Goal: Use online tool/utility: Utilize a website feature to perform a specific function

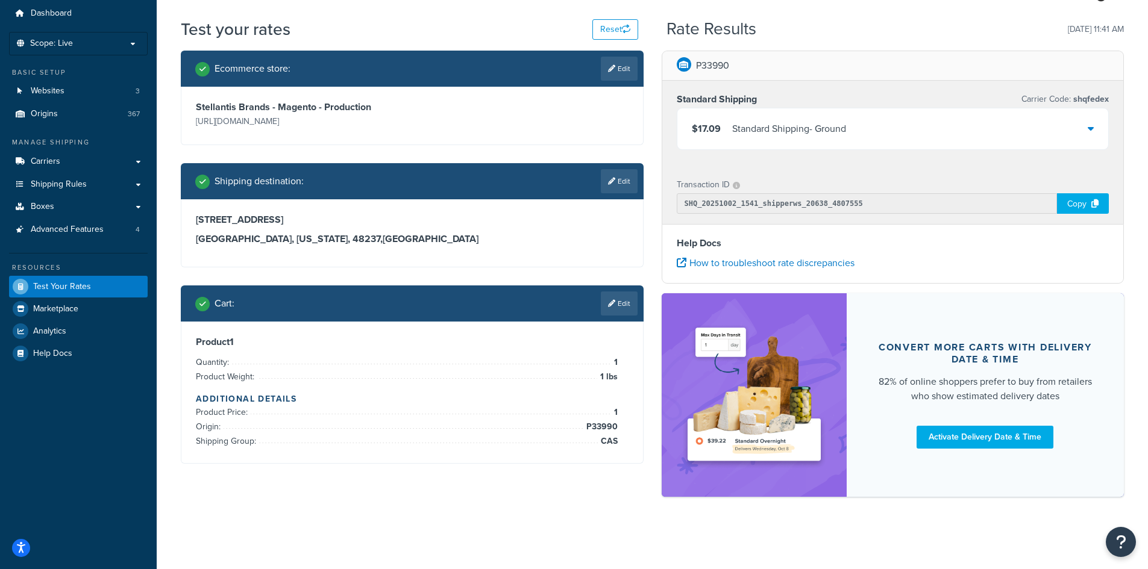
click at [1089, 127] on icon at bounding box center [1091, 129] width 6 height 10
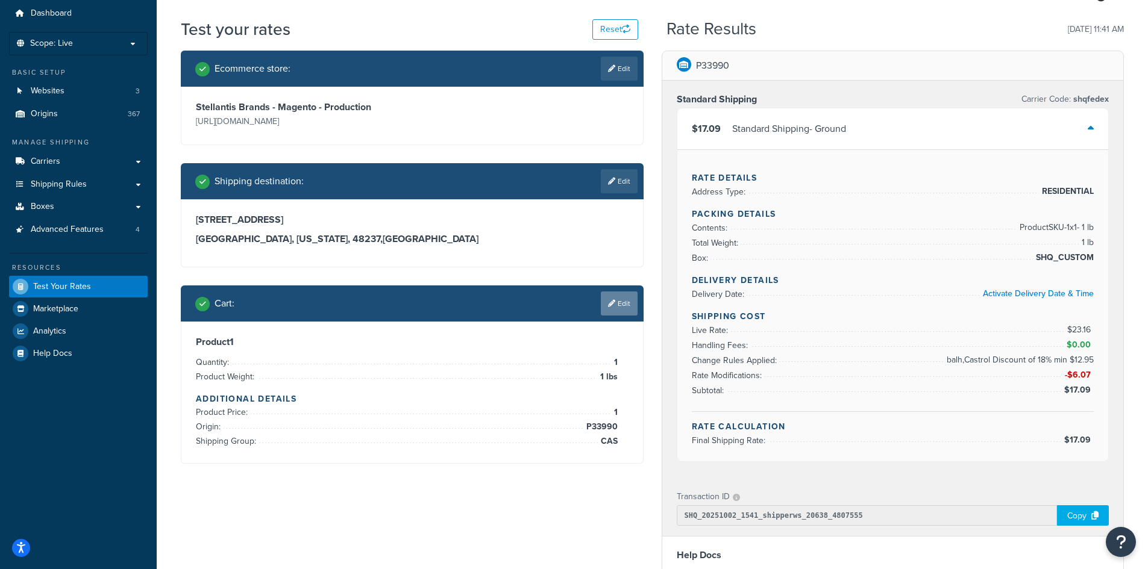
click at [622, 304] on link "Edit" at bounding box center [619, 304] width 37 height 24
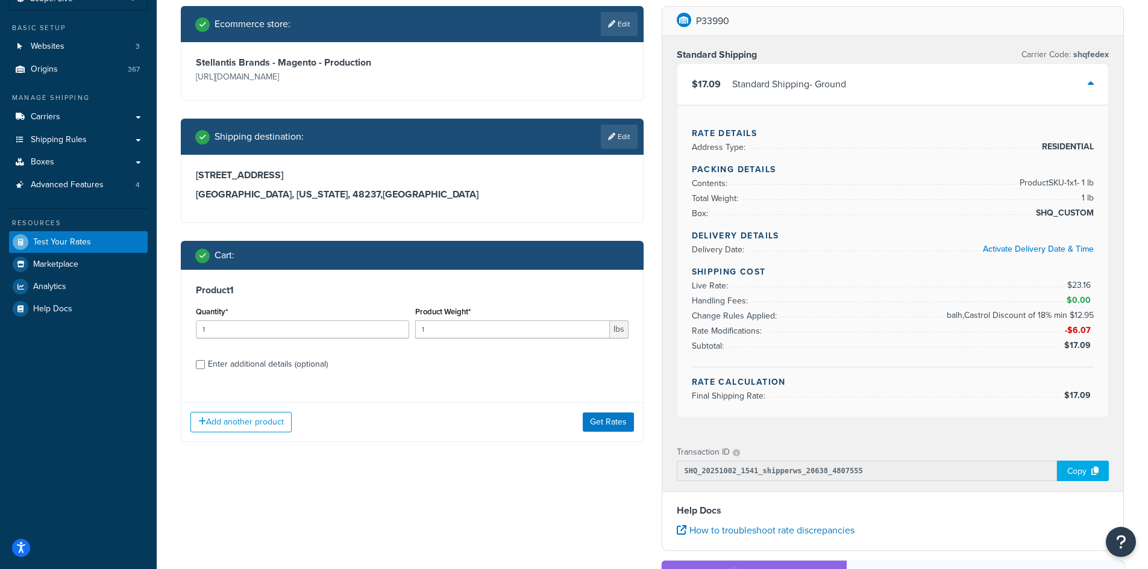
scroll to position [160, 0]
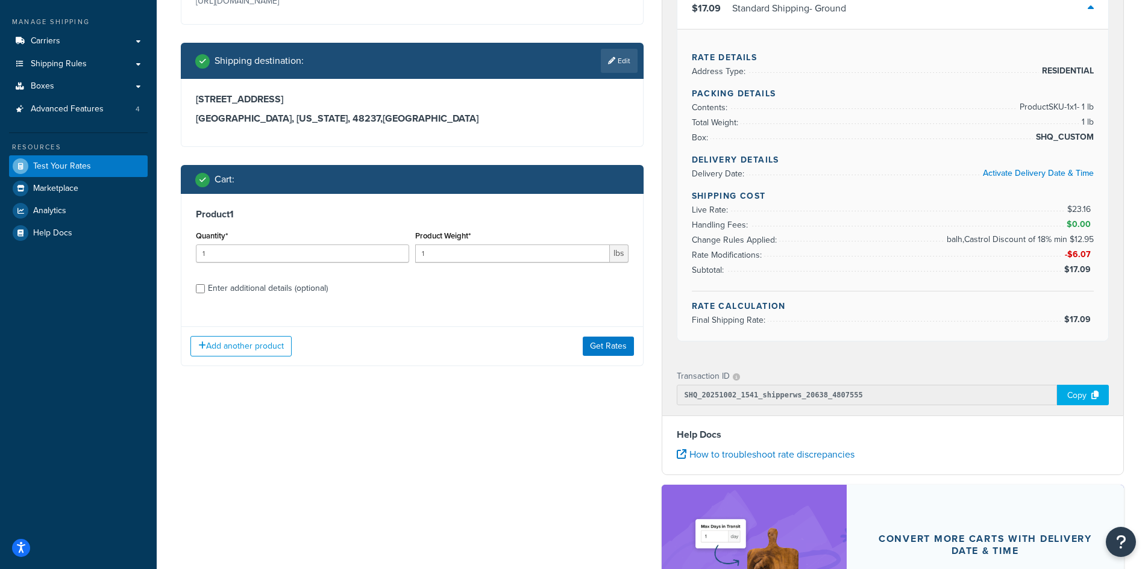
click at [223, 289] on div "Enter additional details (optional)" at bounding box center [268, 288] width 120 height 17
click at [205, 289] on input "Enter additional details (optional)" at bounding box center [200, 288] width 9 height 9
checkbox input "true"
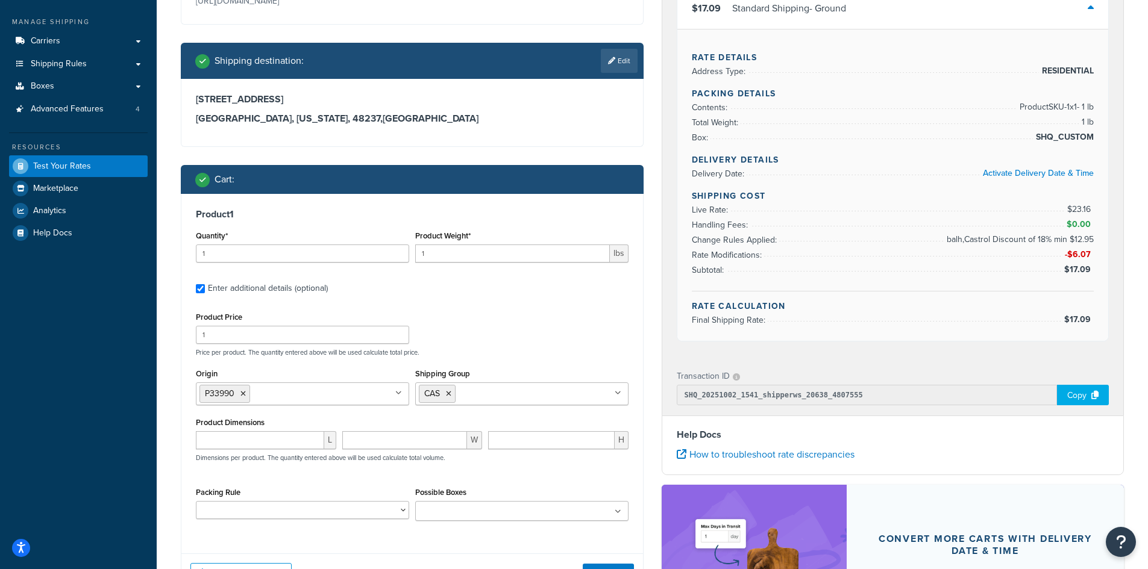
click at [292, 396] on input "Origin" at bounding box center [306, 393] width 107 height 13
type input "l"
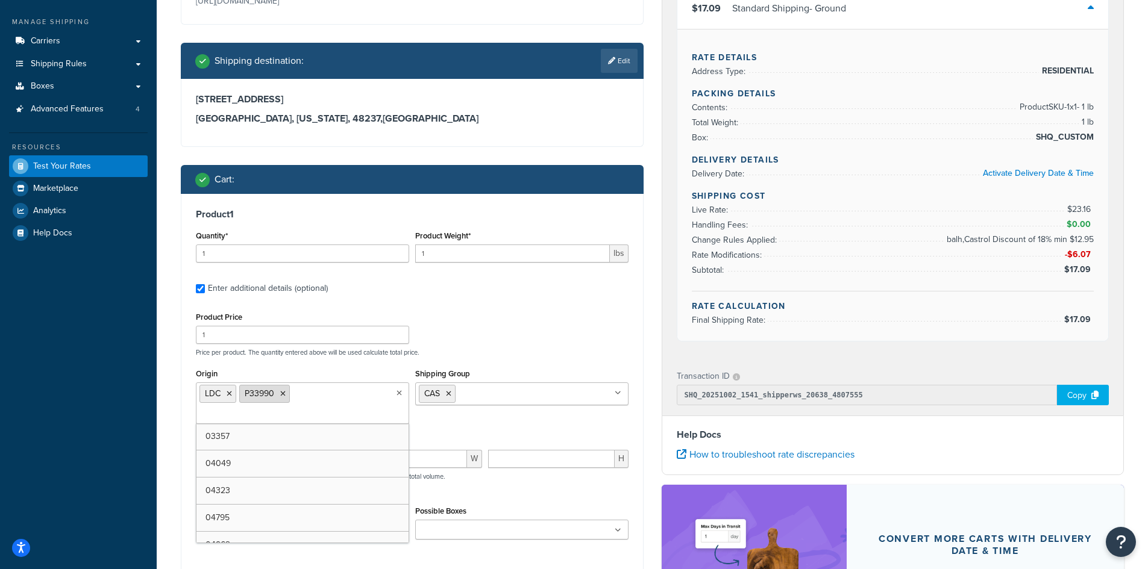
click at [282, 396] on icon at bounding box center [282, 393] width 5 height 7
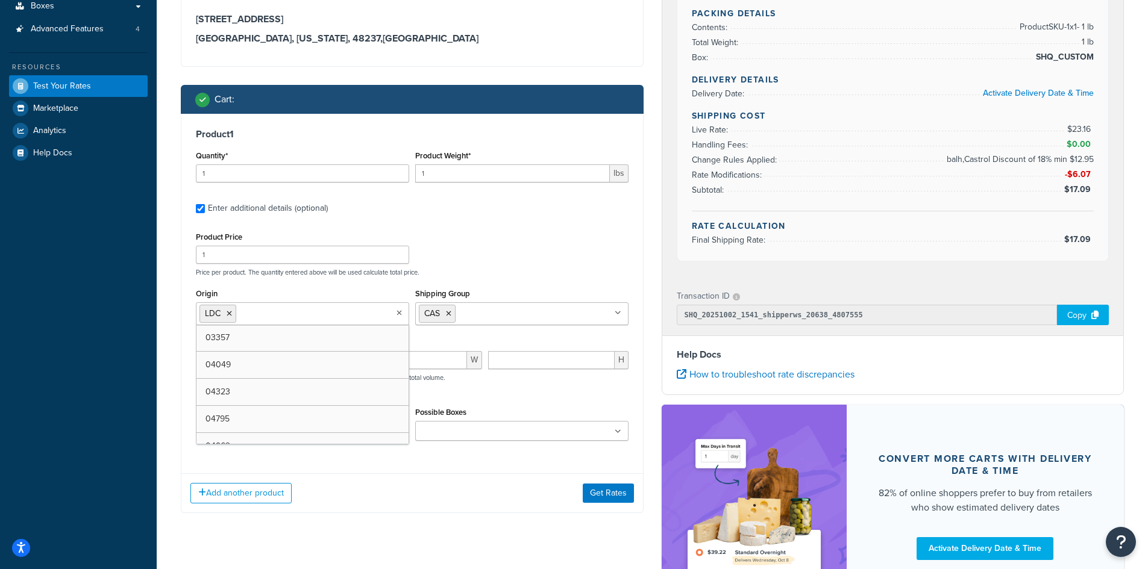
scroll to position [341, 0]
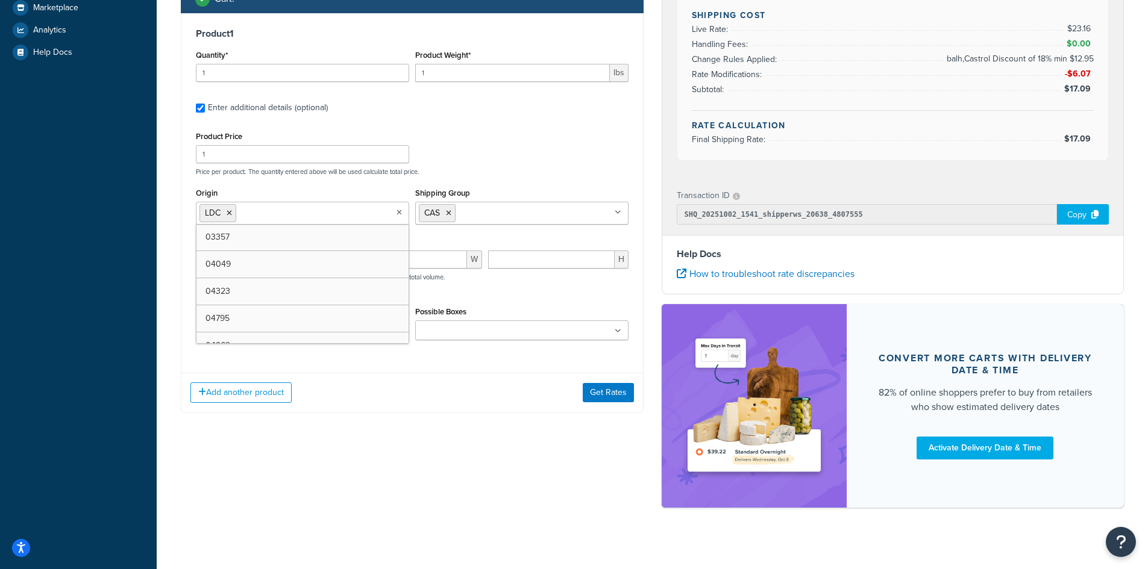
click at [490, 416] on div "Ecommerce store : Edit Stellantis Brands - Magento - Production [URL][DOMAIN_NA…" at bounding box center [412, 89] width 481 height 681
click at [608, 395] on button "Get Rates" at bounding box center [608, 392] width 51 height 19
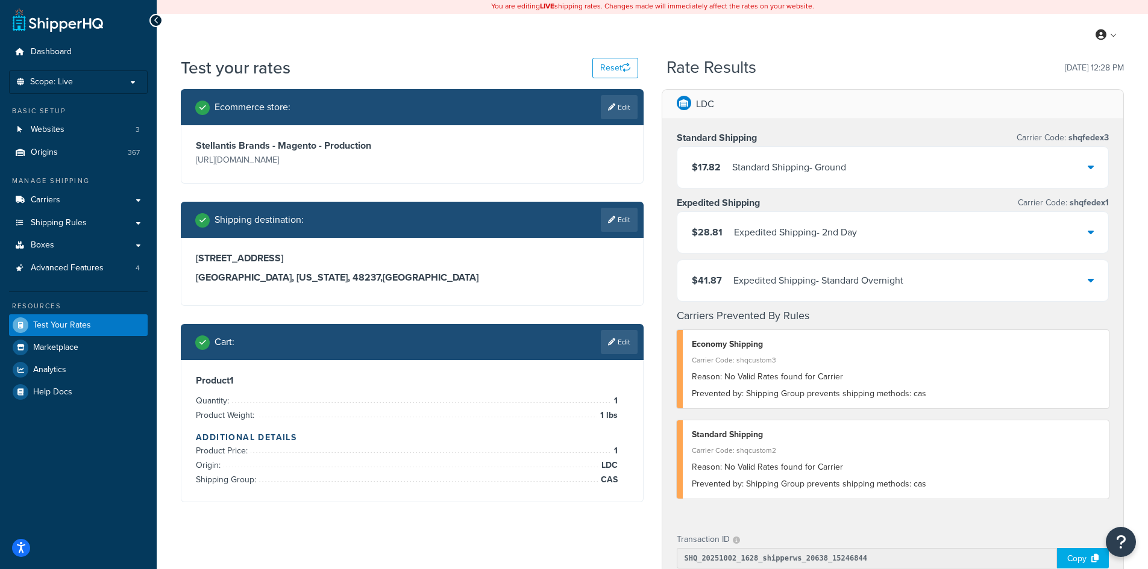
scroll to position [0, 0]
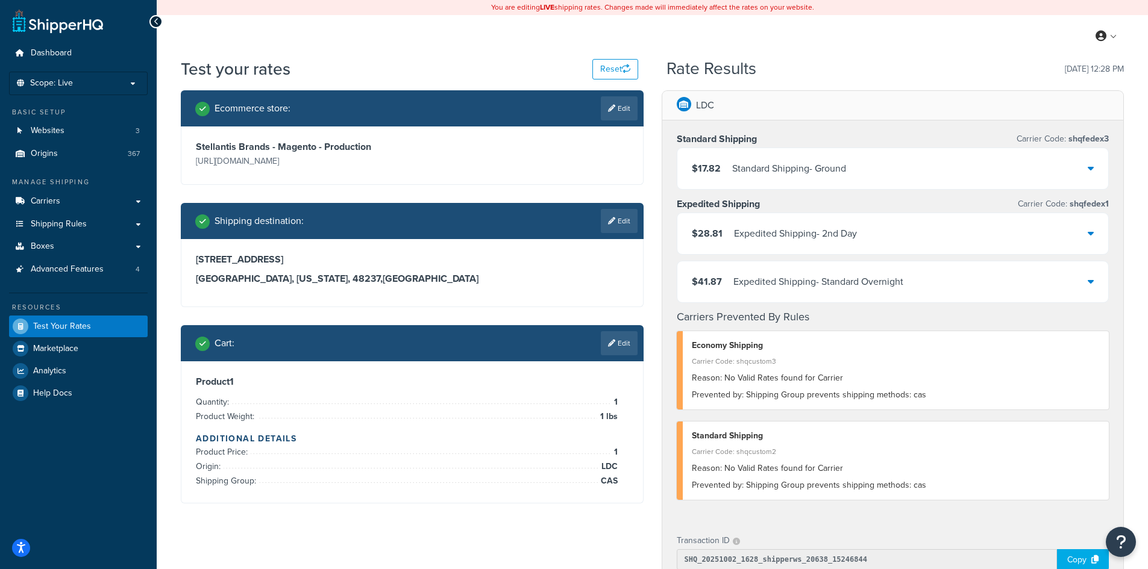
click at [813, 171] on div "Standard Shipping - Ground" at bounding box center [789, 168] width 114 height 17
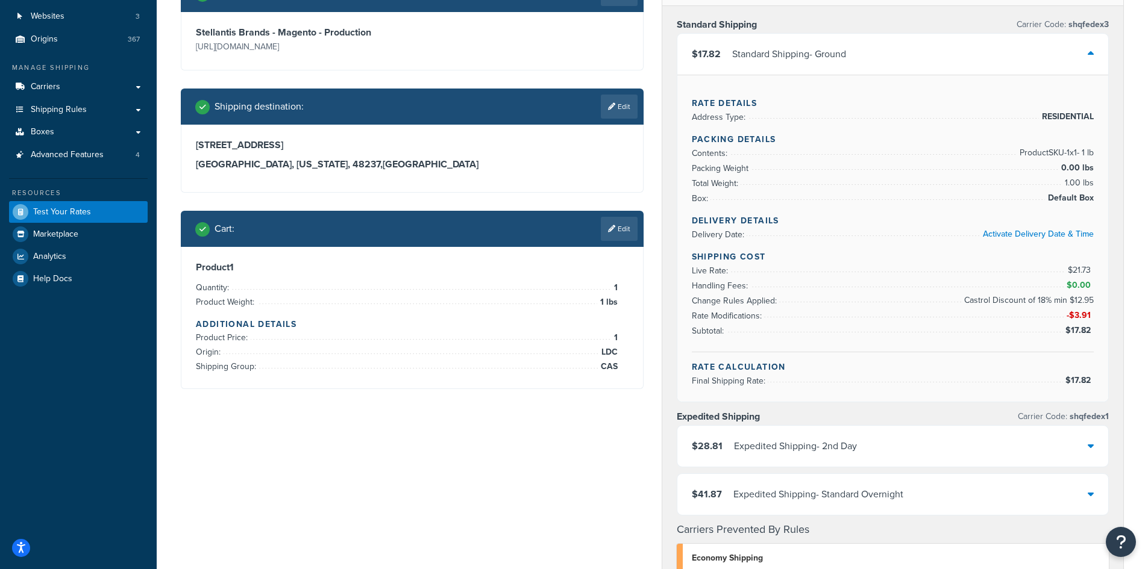
scroll to position [181, 0]
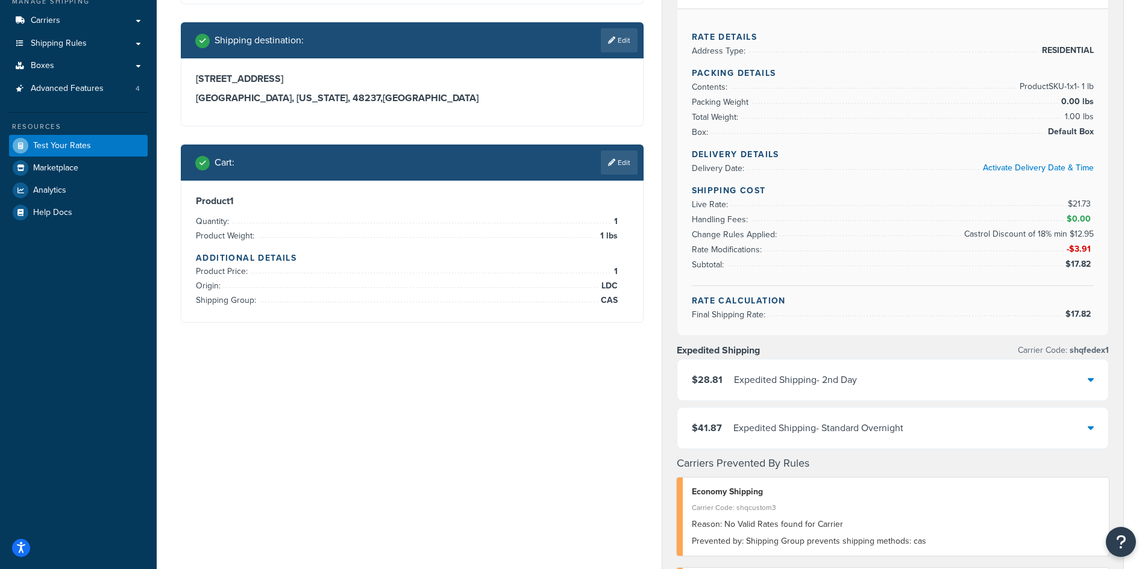
click at [825, 385] on div "Expedited Shipping - 2nd Day" at bounding box center [795, 380] width 123 height 17
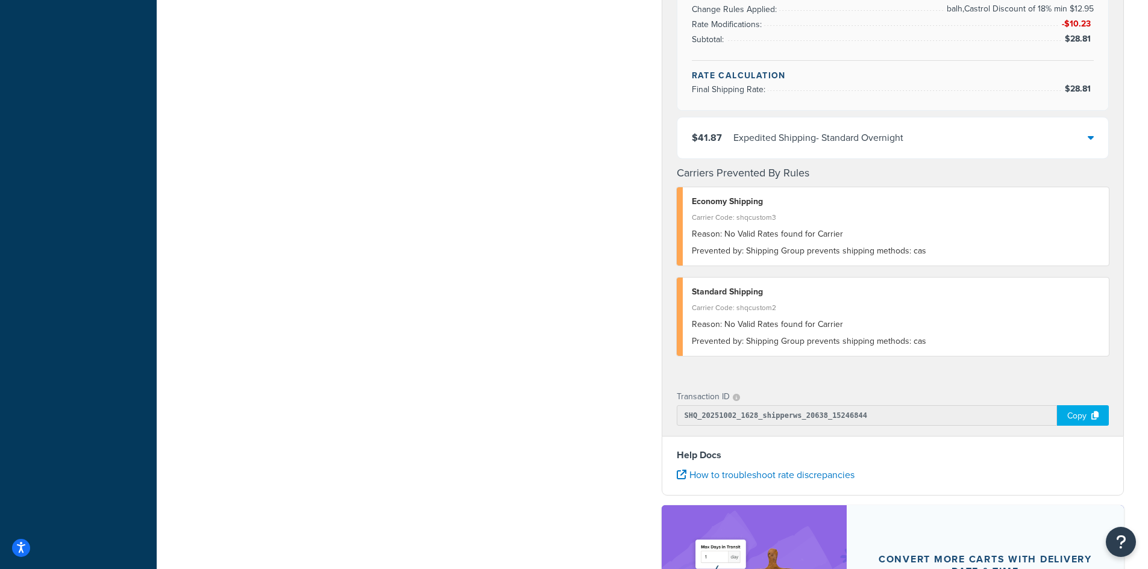
scroll to position [723, 0]
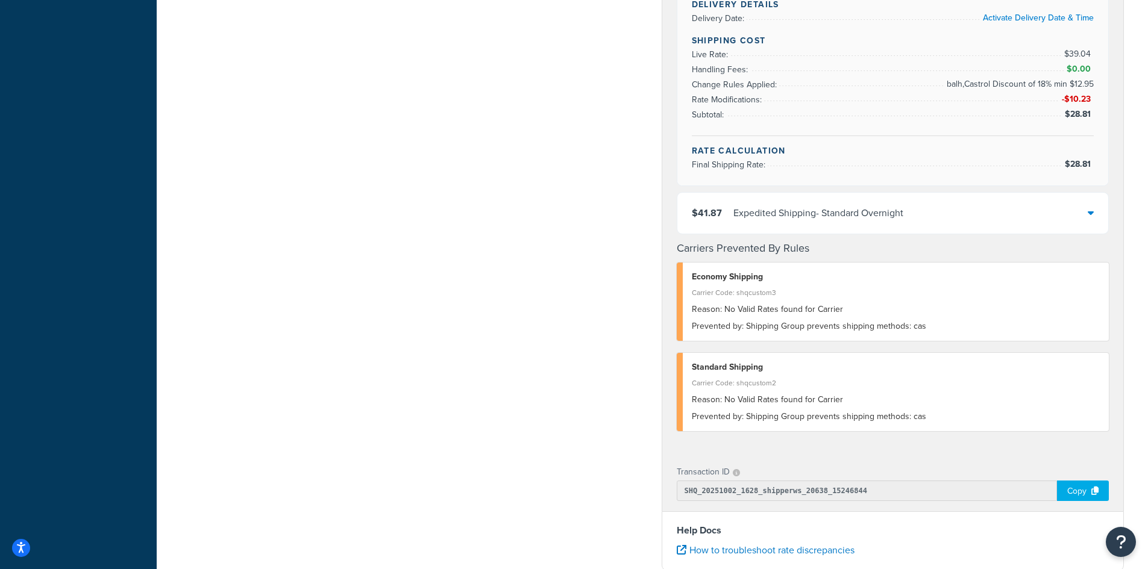
click at [797, 219] on div "Expedited Shipping - Standard Overnight" at bounding box center [818, 213] width 170 height 17
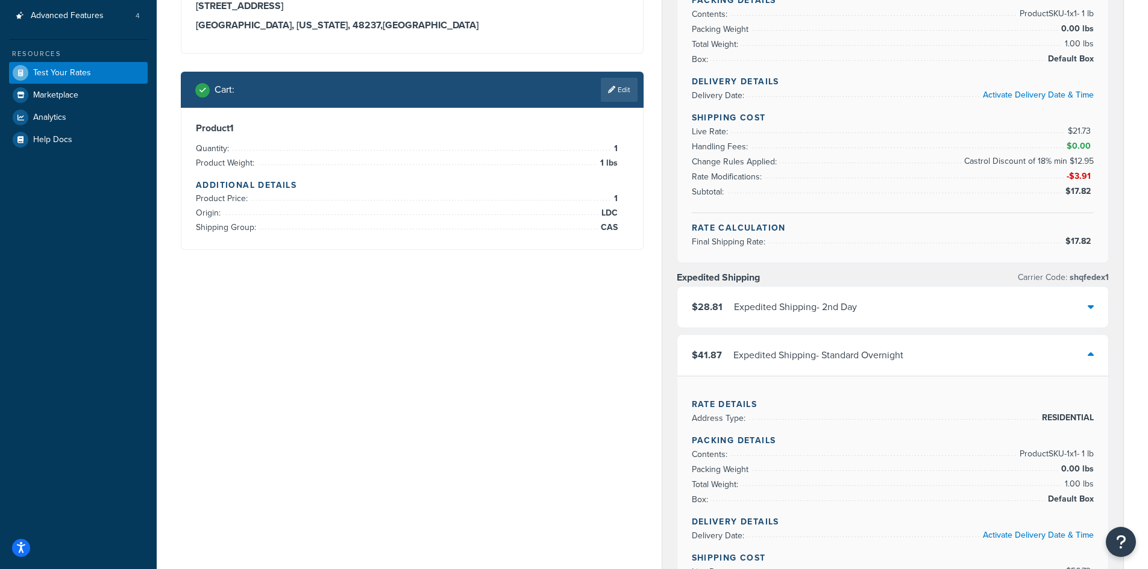
scroll to position [167, 0]
